Goal: Check status

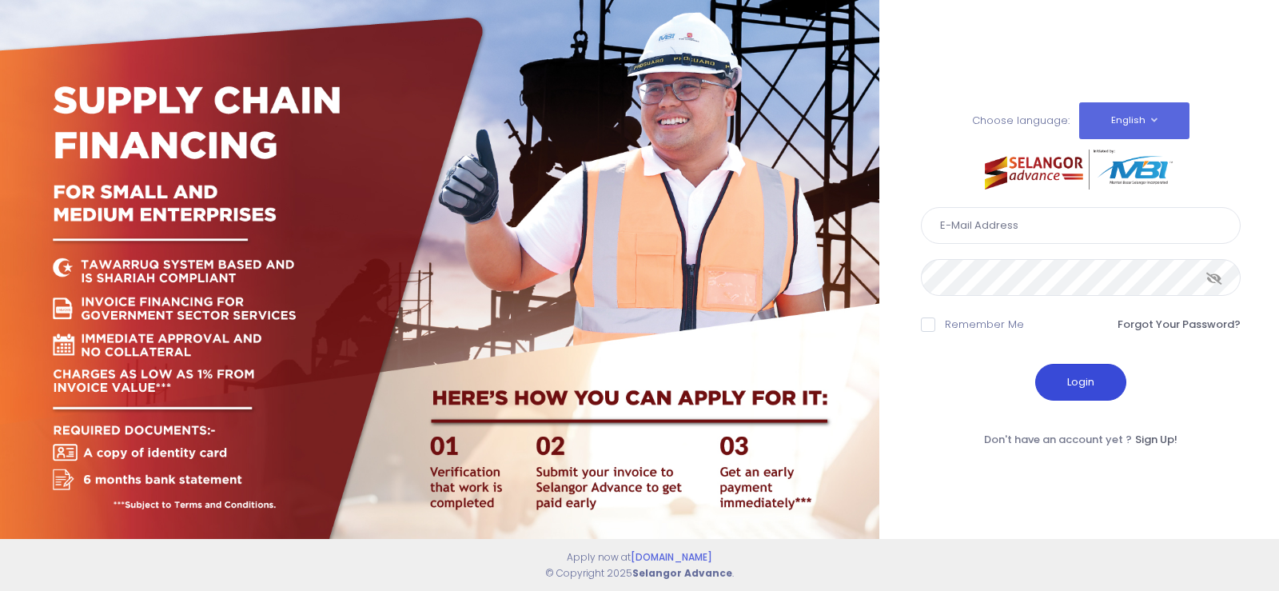
type input "fcd@janatanmia.com.my"
drag, startPoint x: 1096, startPoint y: 385, endPoint x: 1083, endPoint y: 376, distance: 16.6
click at [1092, 382] on button "Login" at bounding box center [1080, 382] width 91 height 37
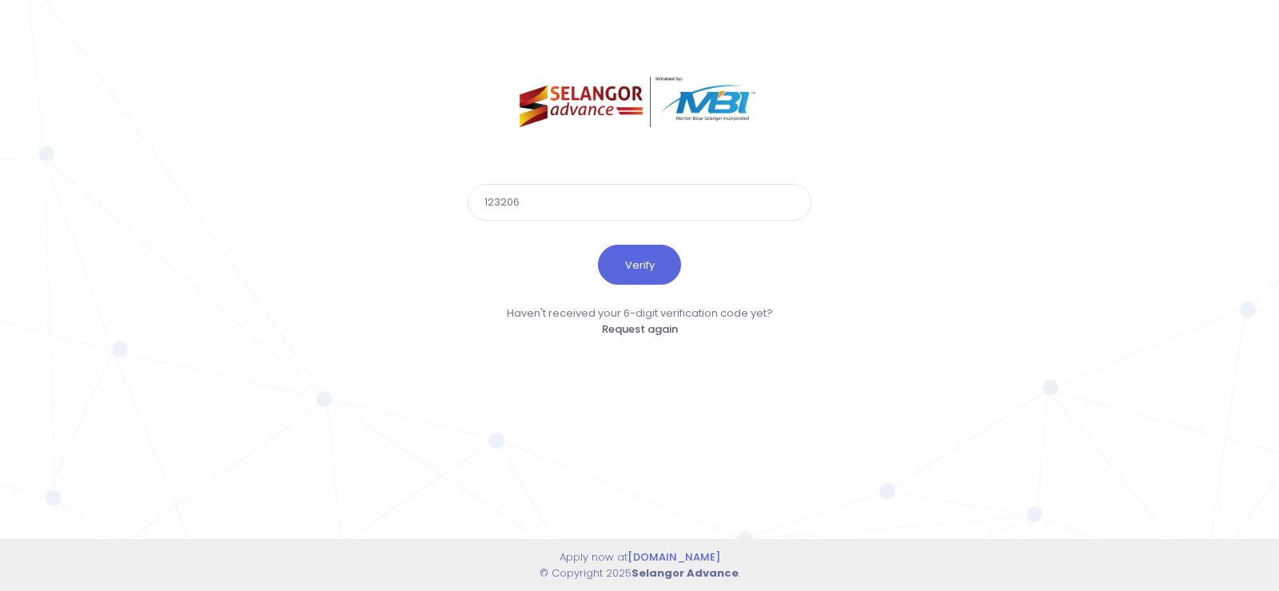
type input "123206"
click at [598, 245] on button "Verify" at bounding box center [639, 265] width 83 height 40
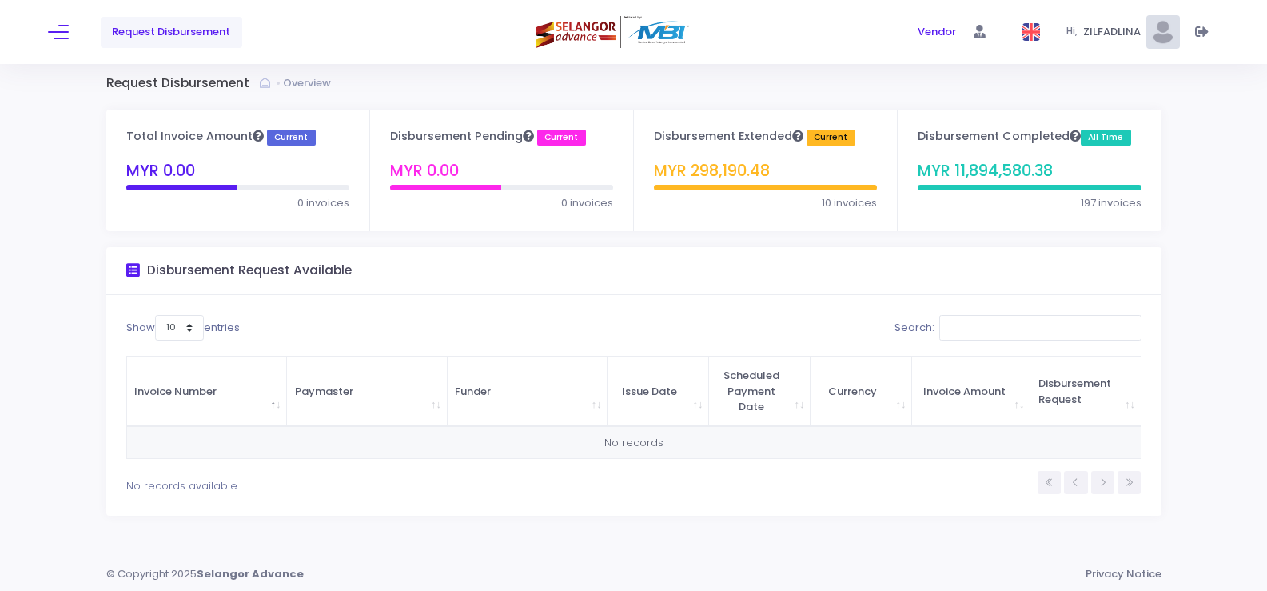
scroll to position [9, 0]
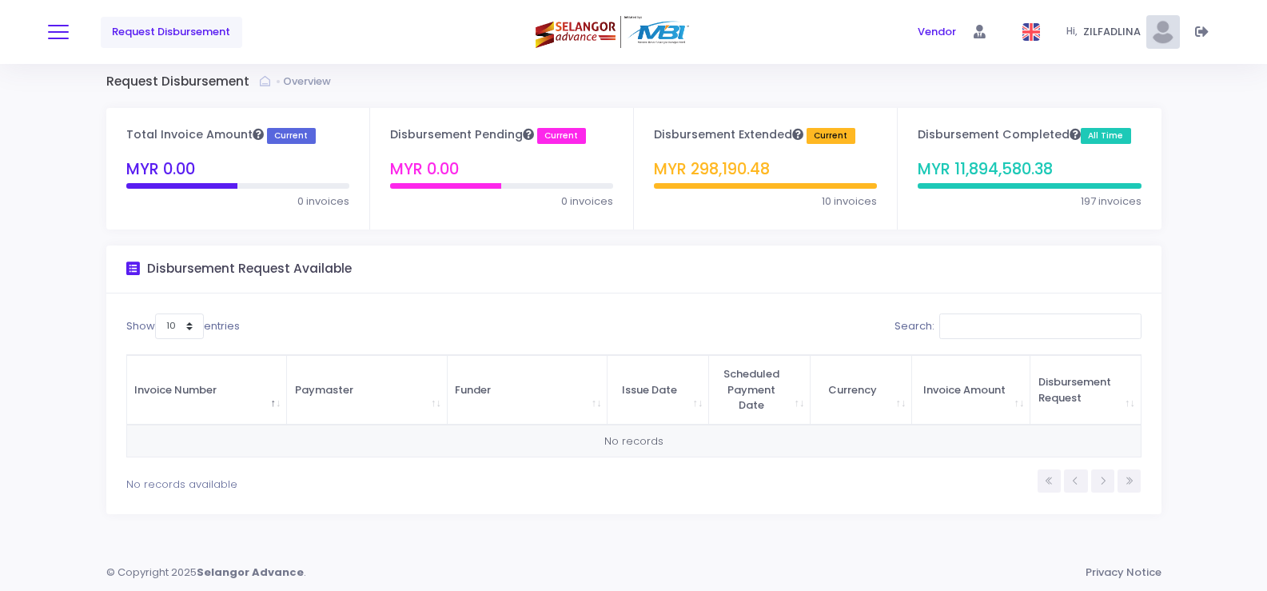
click at [62, 33] on button at bounding box center [58, 32] width 21 height 21
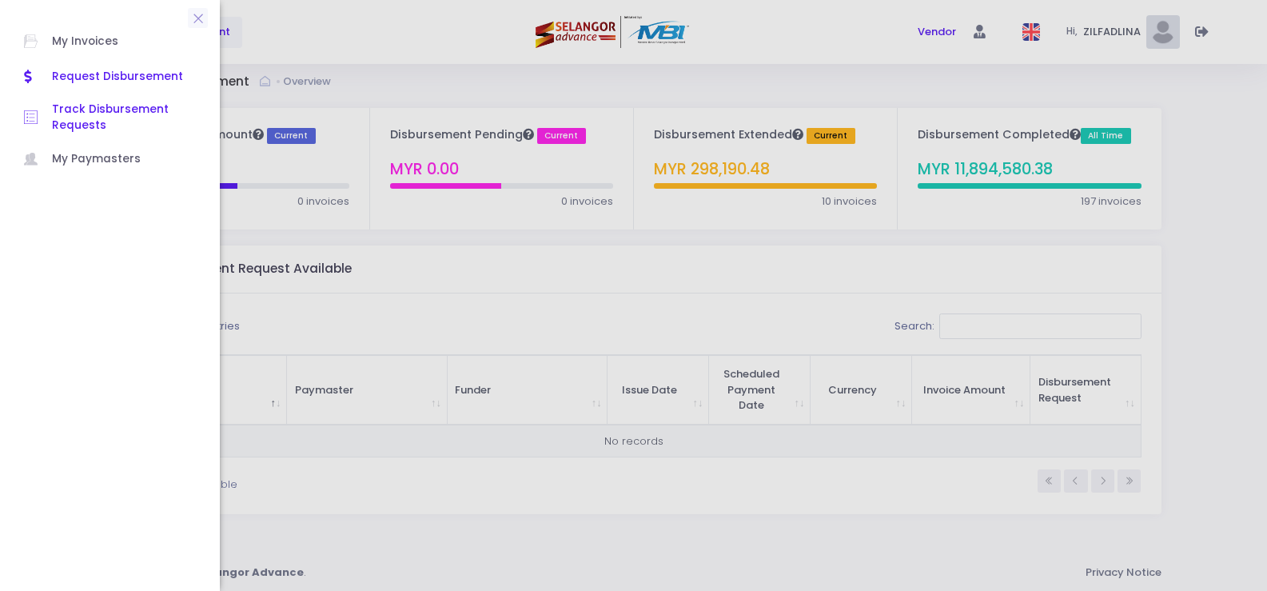
click at [107, 106] on span "Track Disbursement Requests" at bounding box center [124, 117] width 144 height 33
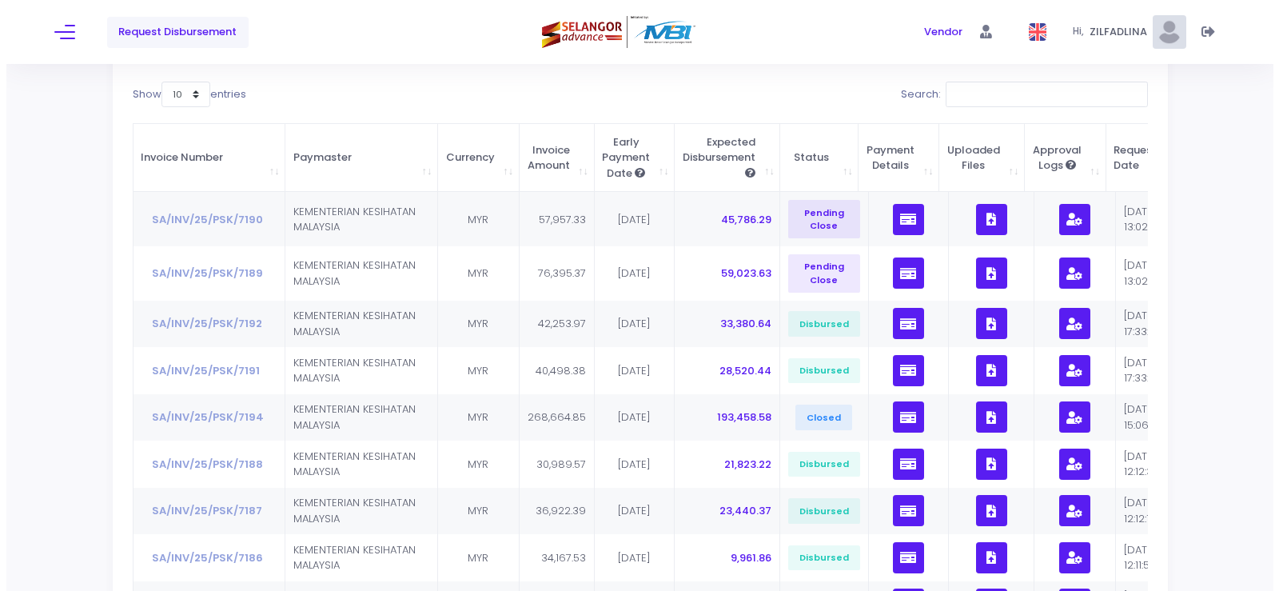
scroll to position [160, 0]
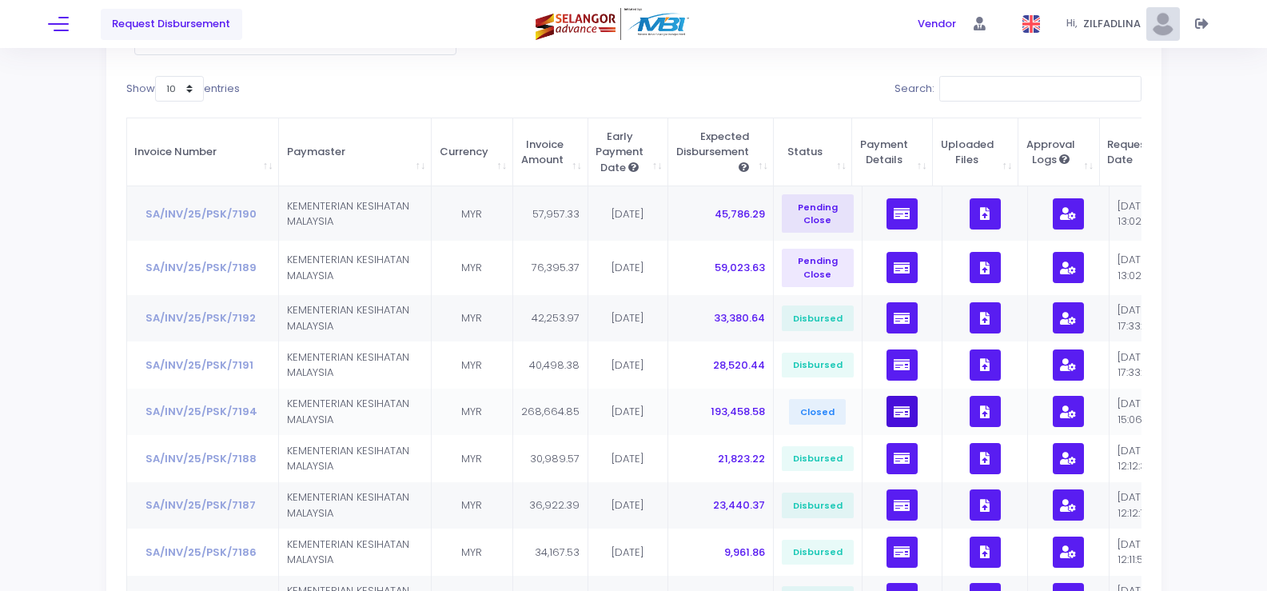
click at [889, 420] on button "button" at bounding box center [901, 411] width 31 height 31
